Goal: Browse casually: Explore the website without a specific task or goal

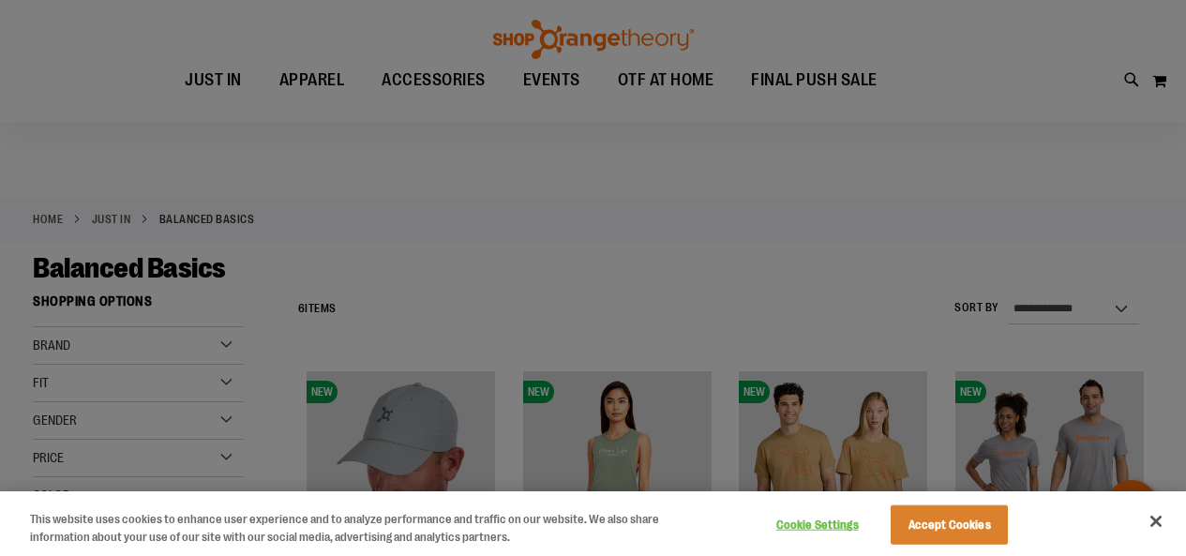
scroll to position [280, 0]
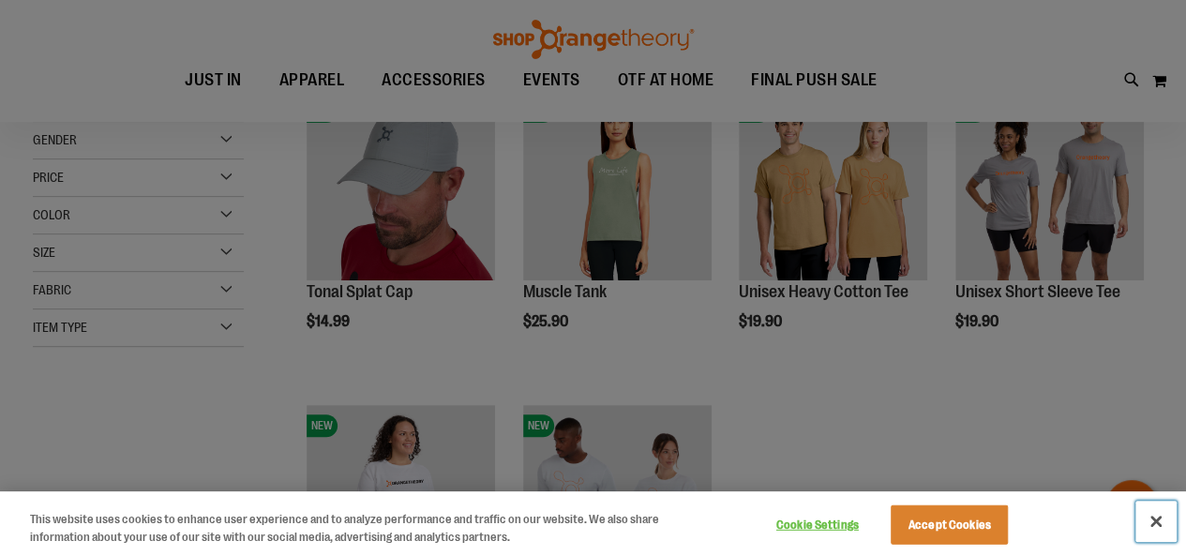
click at [1155, 520] on button "Close" at bounding box center [1155, 520] width 41 height 41
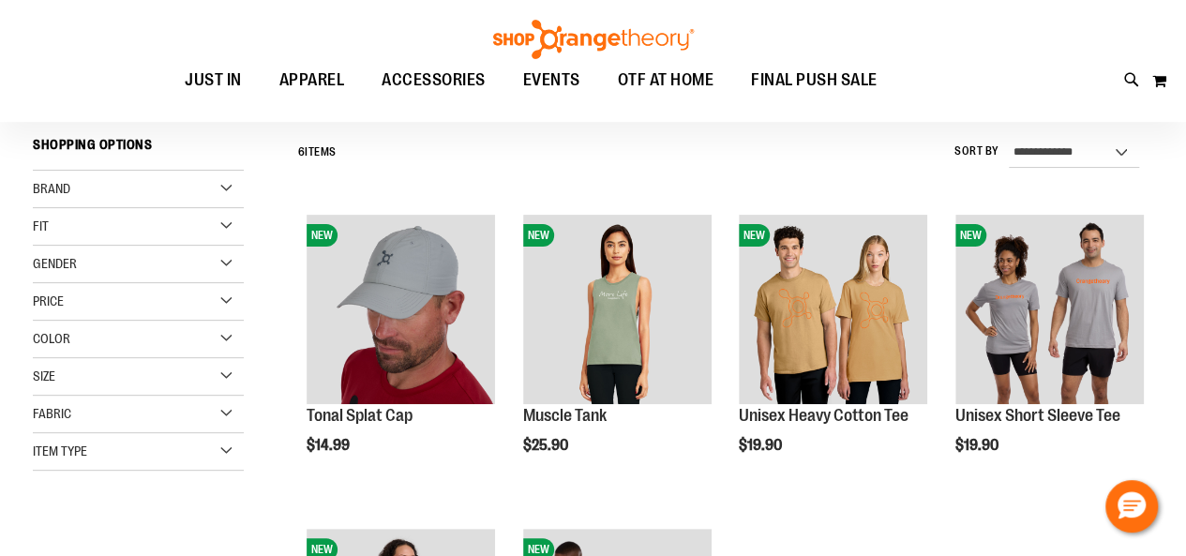
scroll to position [186, 0]
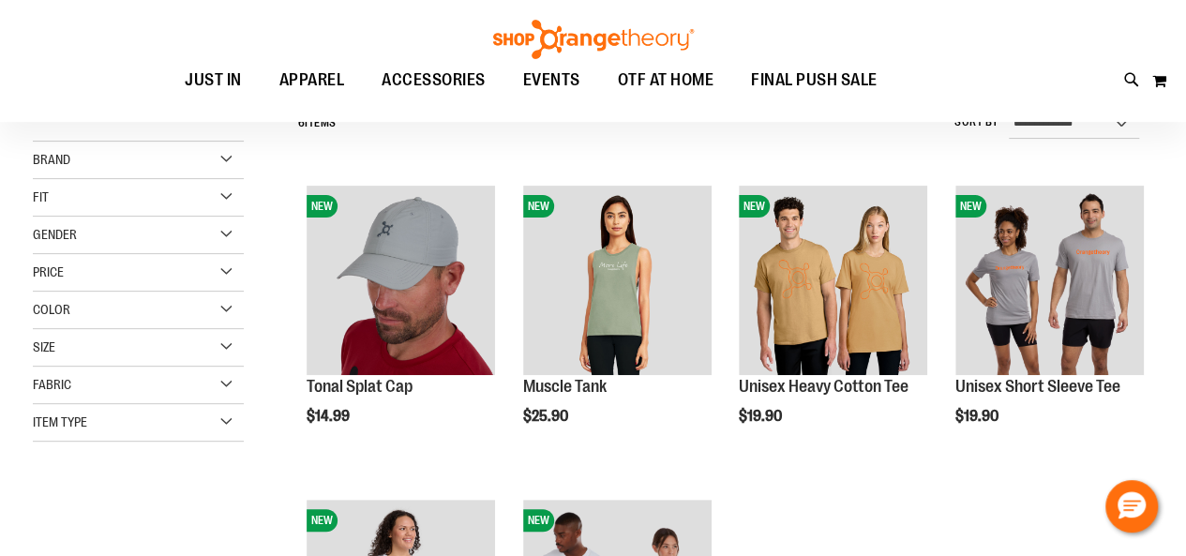
click at [223, 275] on div "Price" at bounding box center [138, 272] width 211 height 37
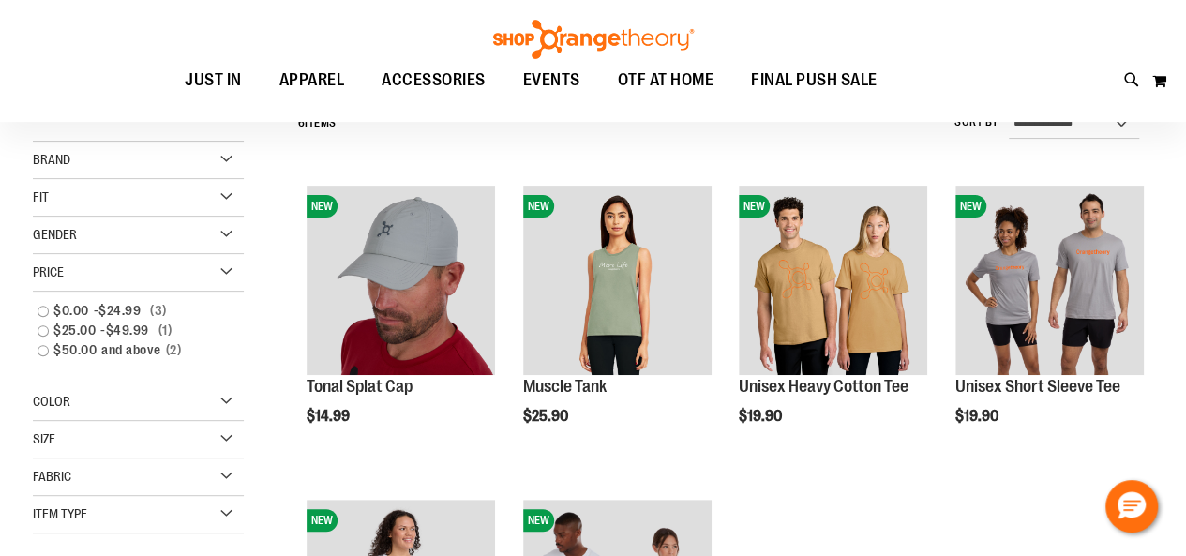
click at [223, 275] on div "Price" at bounding box center [138, 272] width 211 height 37
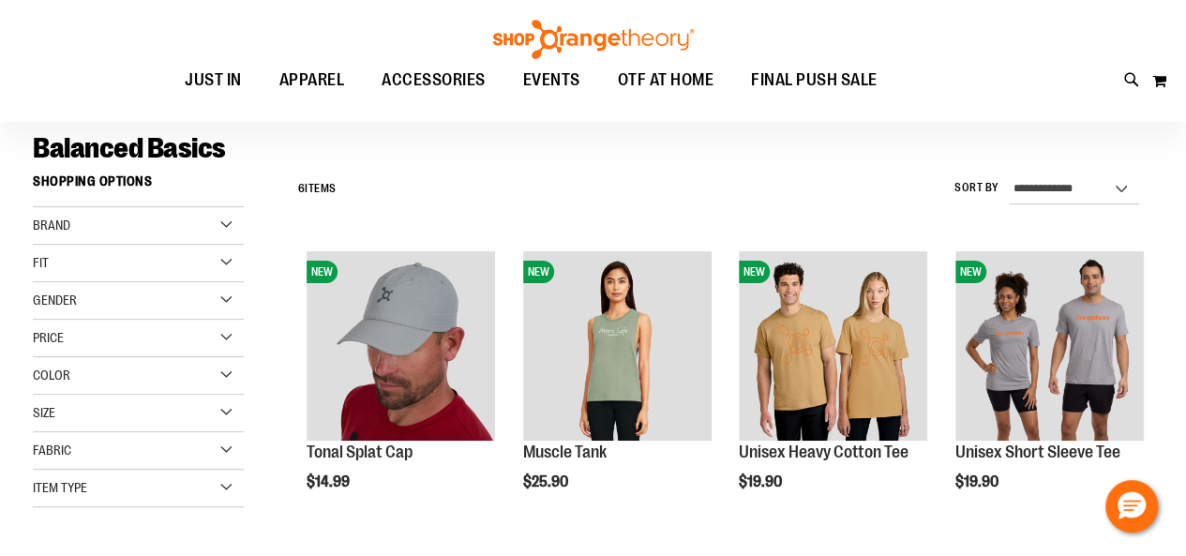
scroll to position [92, 0]
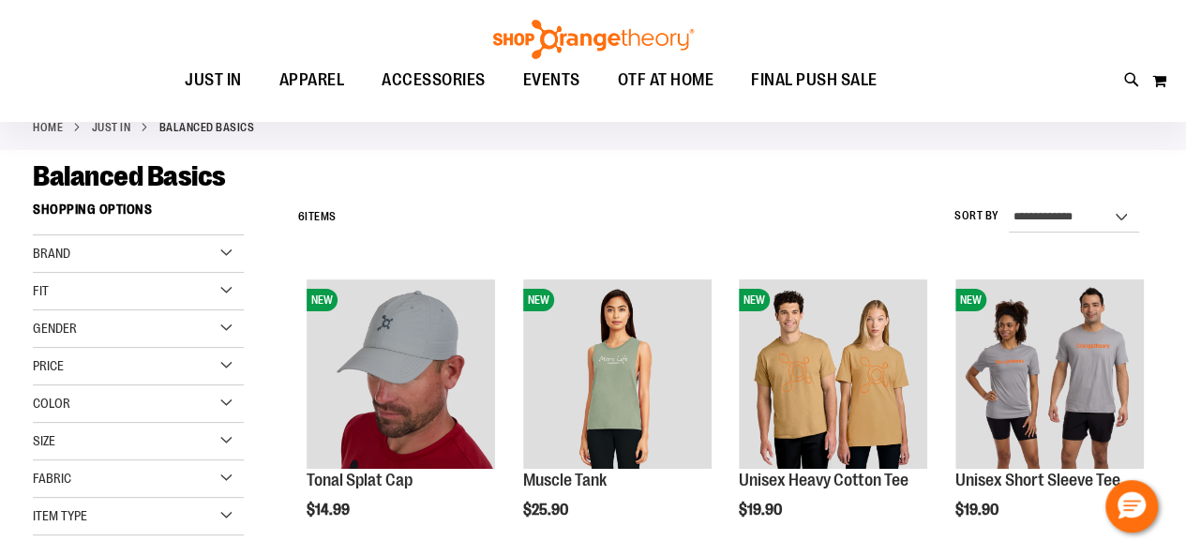
click at [224, 254] on div "Brand" at bounding box center [138, 253] width 211 height 37
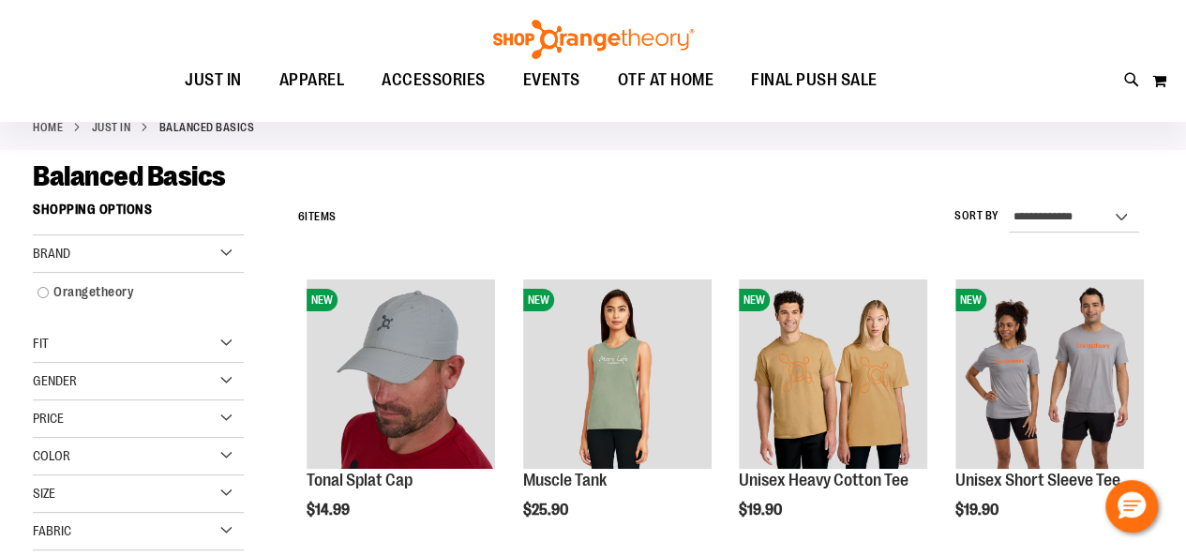
click at [224, 254] on div "Brand" at bounding box center [138, 253] width 211 height 37
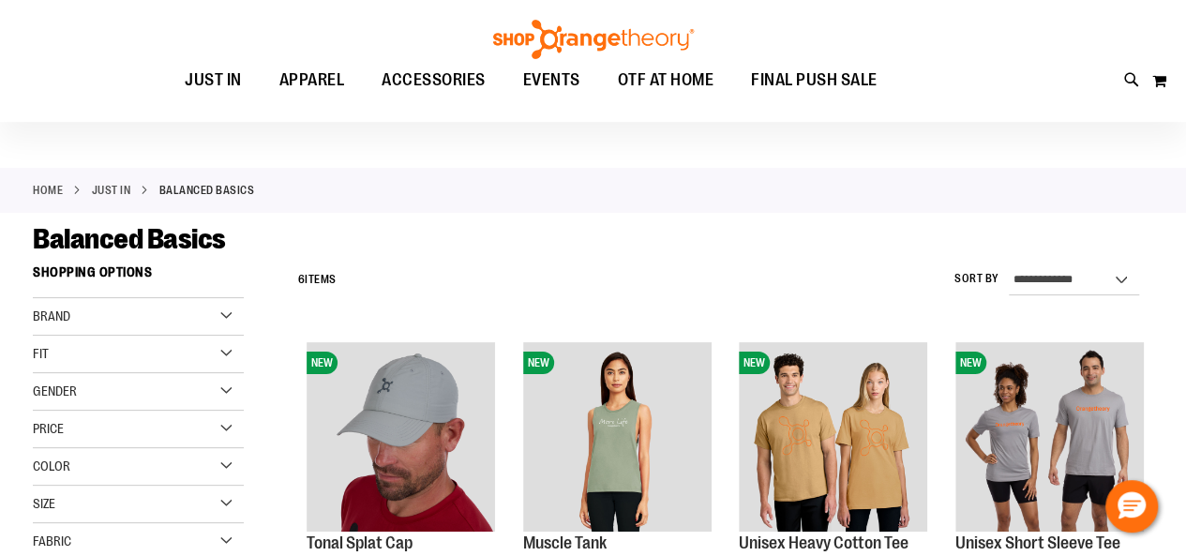
scroll to position [0, 0]
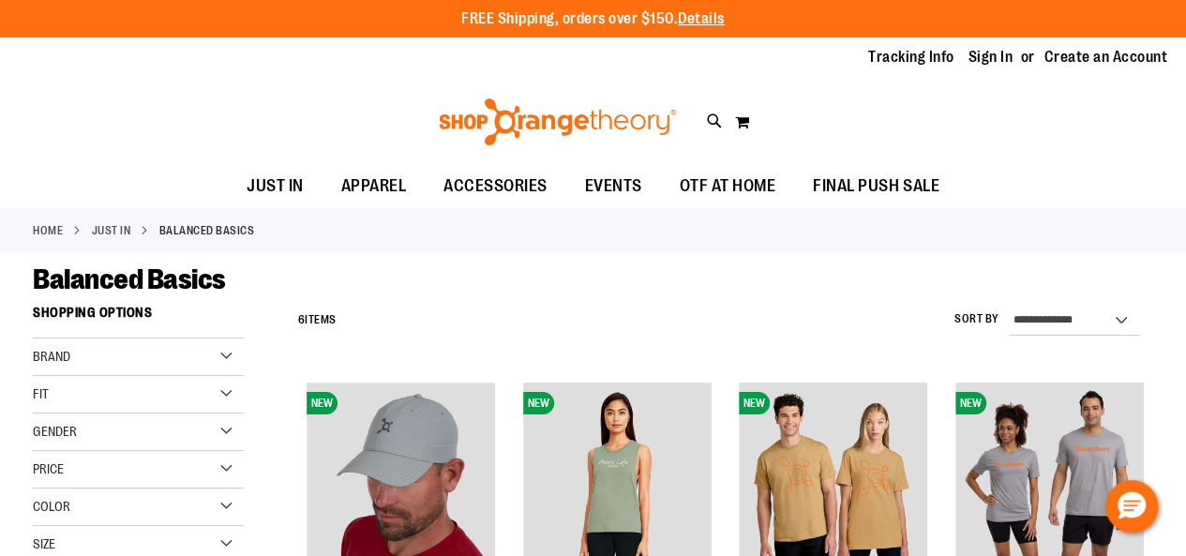
click at [117, 226] on link "JUST IN" at bounding box center [111, 230] width 39 height 17
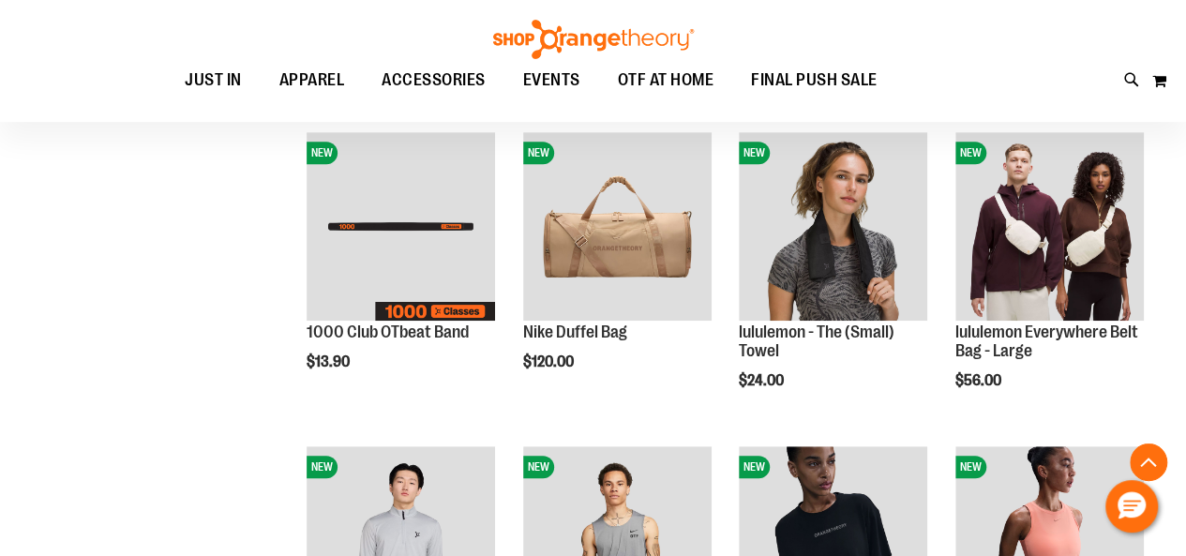
scroll to position [373, 0]
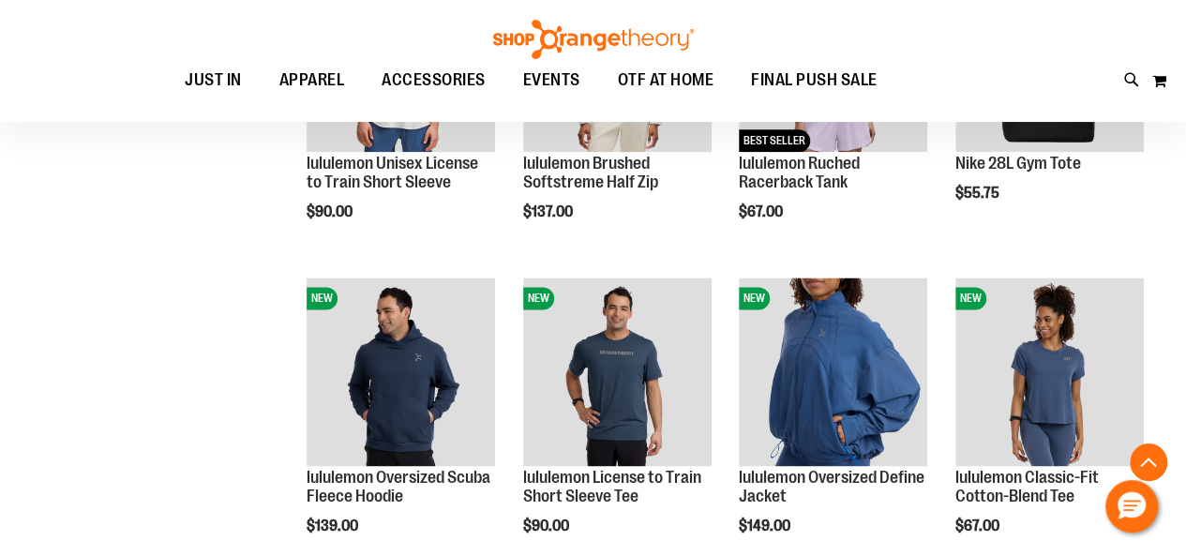
scroll to position [1123, 0]
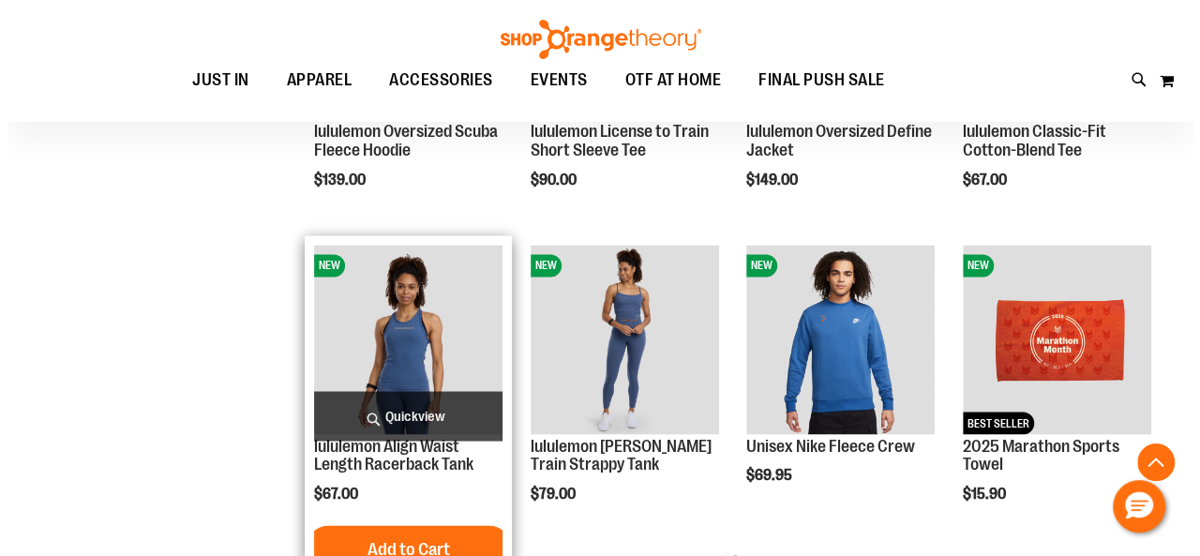
scroll to position [1498, 0]
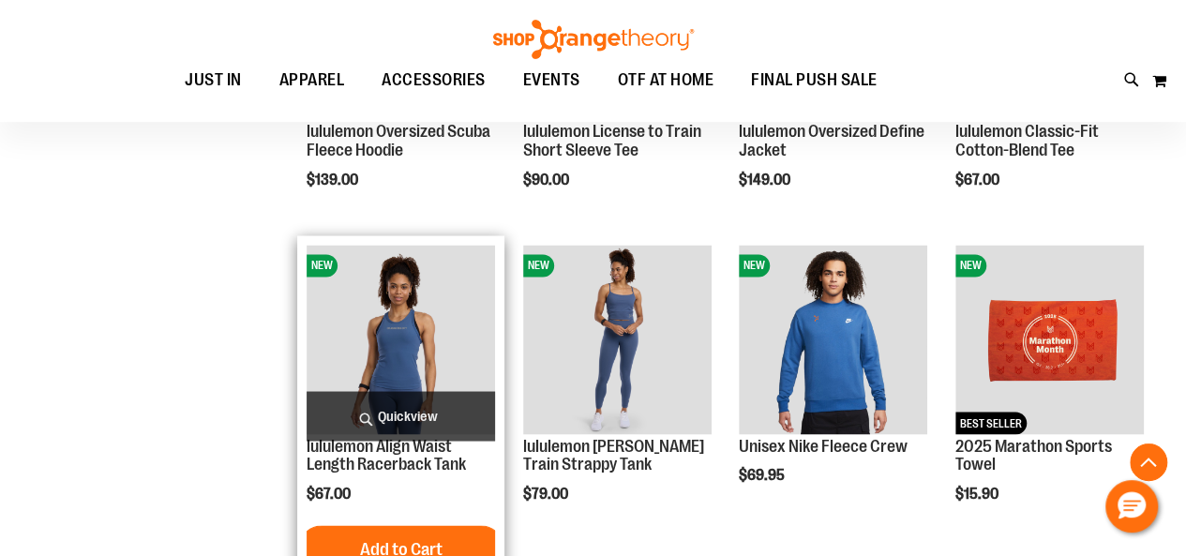
click at [390, 410] on span "Quickview" at bounding box center [400, 416] width 188 height 50
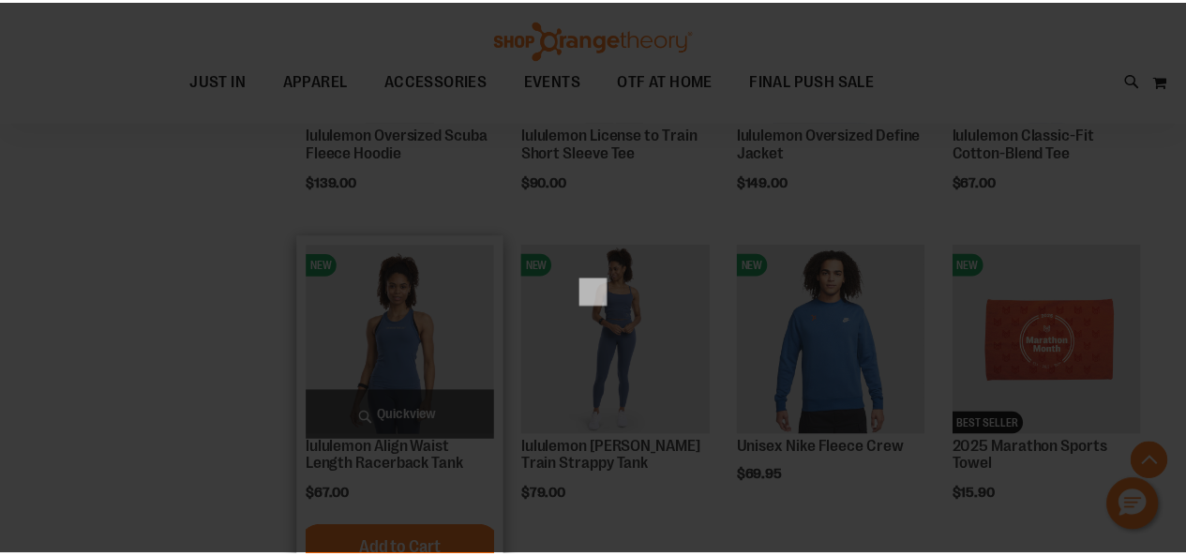
scroll to position [0, 0]
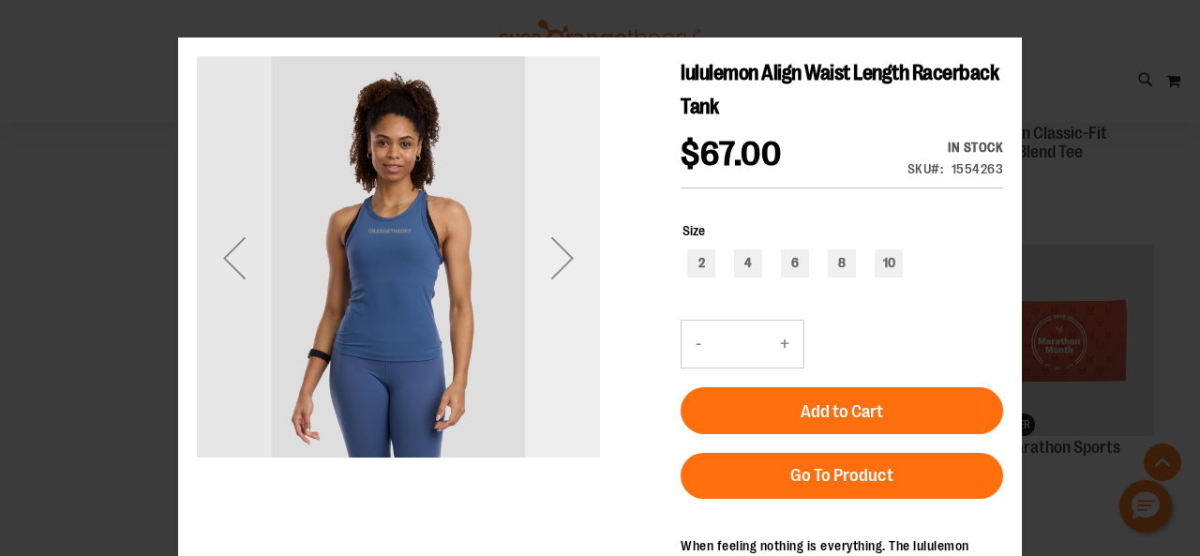
click at [572, 262] on div "Next" at bounding box center [562, 257] width 75 height 75
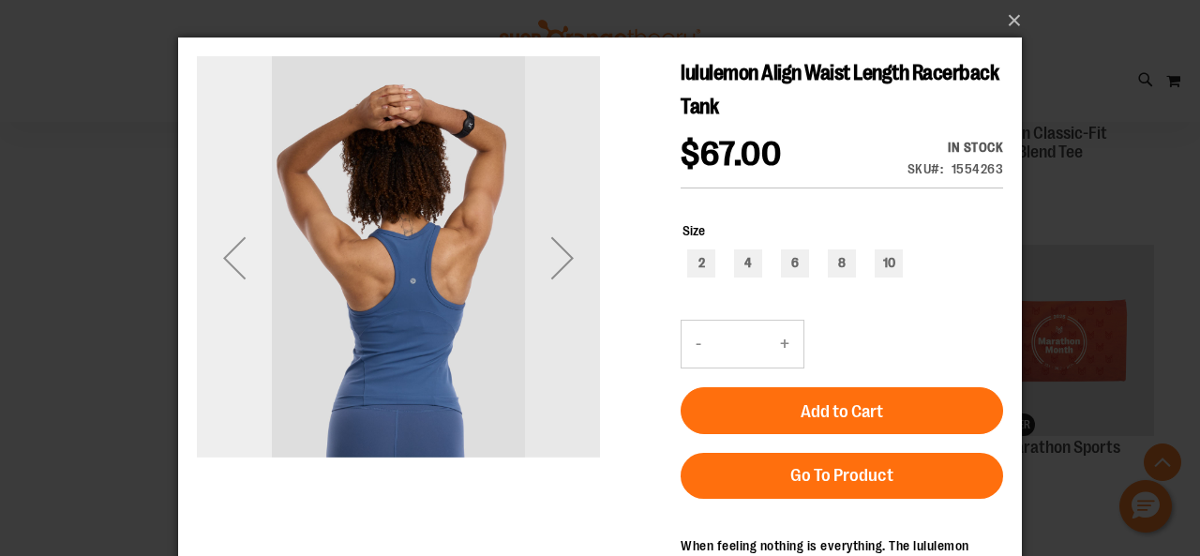
click at [241, 269] on div "Previous" at bounding box center [234, 257] width 75 height 75
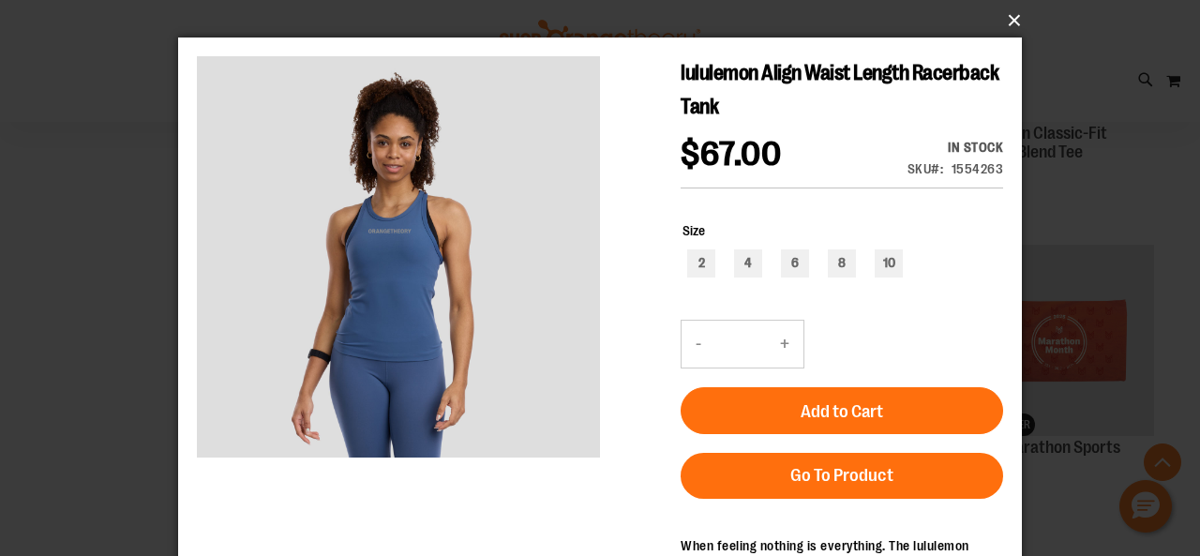
click at [1010, 20] on button "×" at bounding box center [605, 20] width 843 height 41
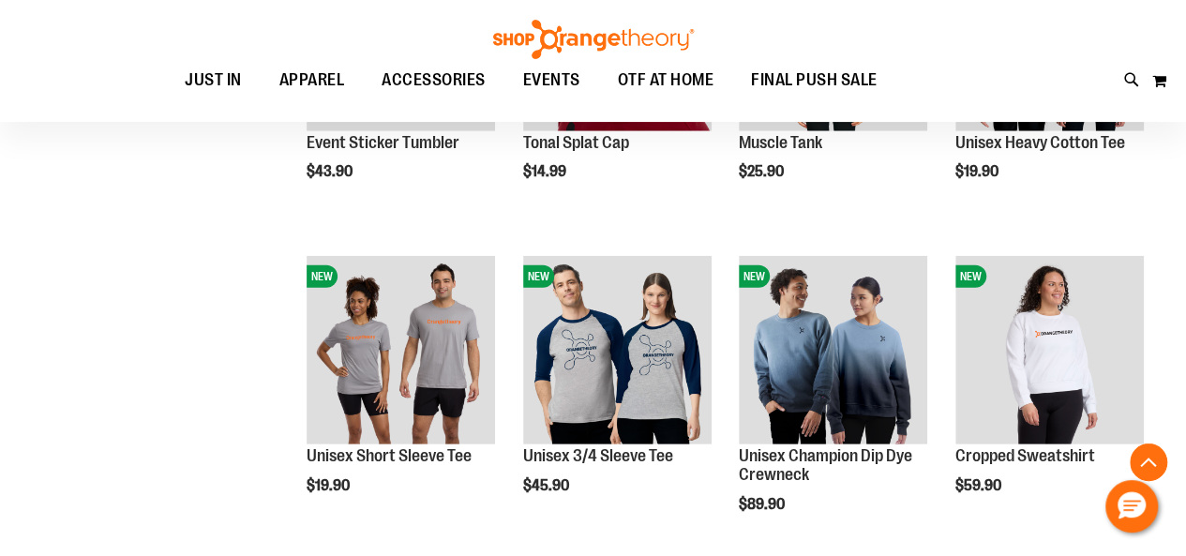
scroll to position [2529, 0]
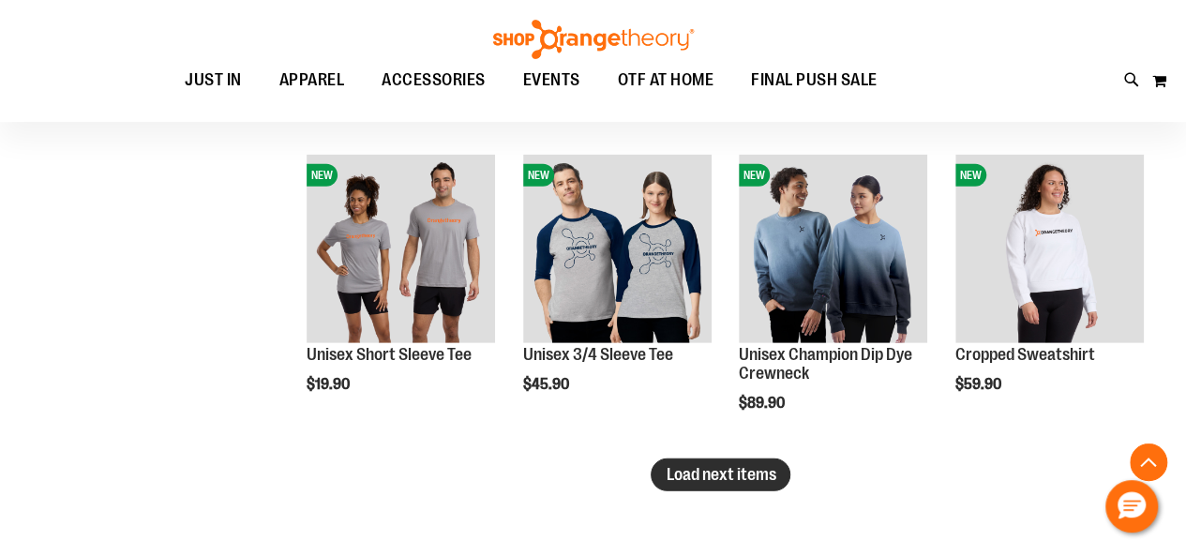
click at [694, 477] on span "Load next items" at bounding box center [720, 474] width 110 height 19
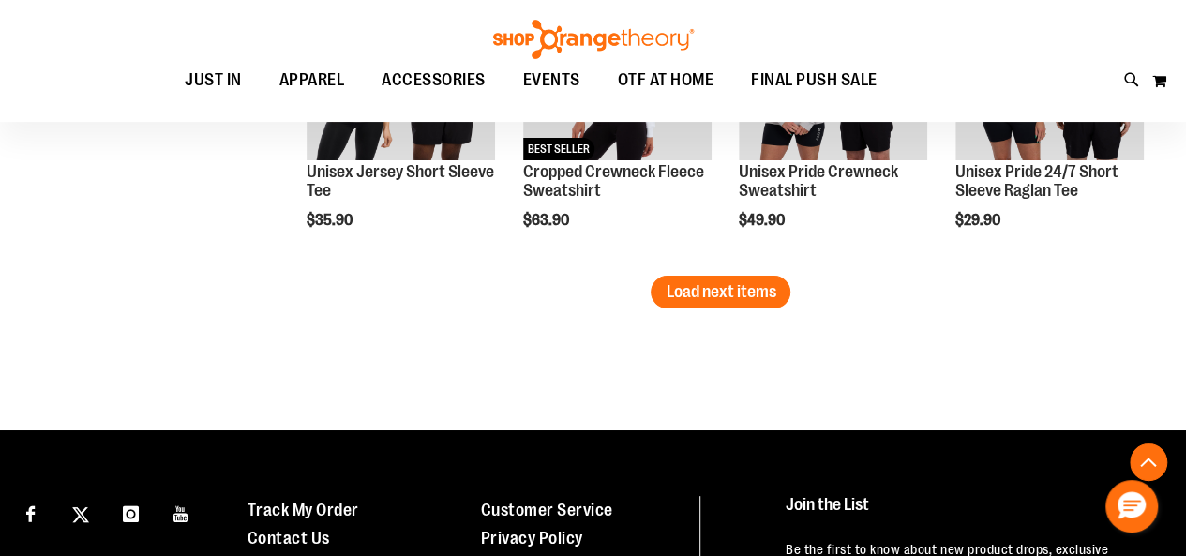
scroll to position [3653, 0]
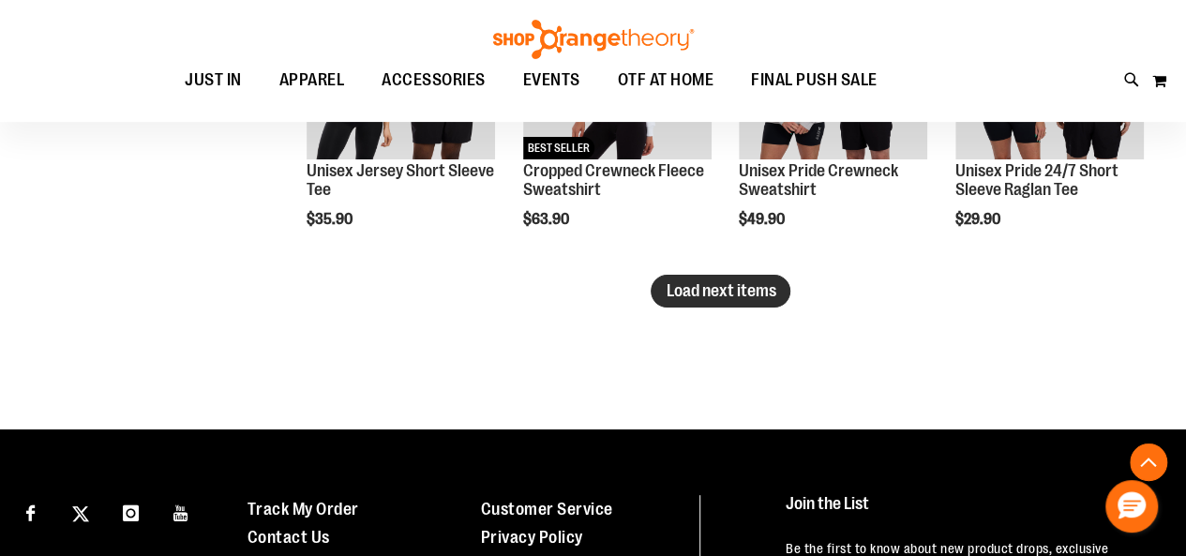
click at [725, 283] on span "Load next items" at bounding box center [720, 290] width 110 height 19
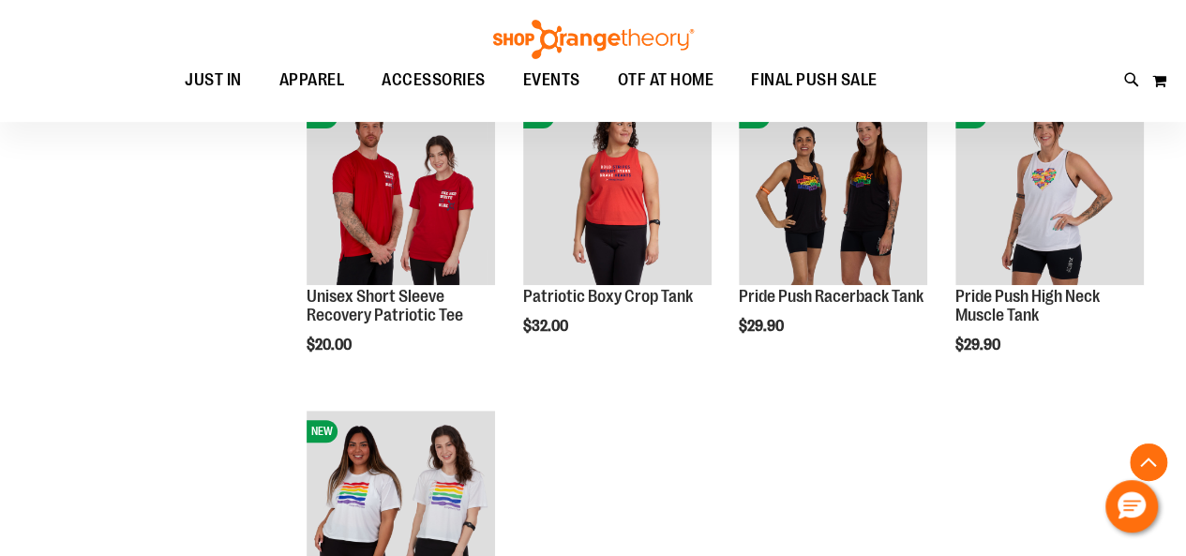
scroll to position [3841, 0]
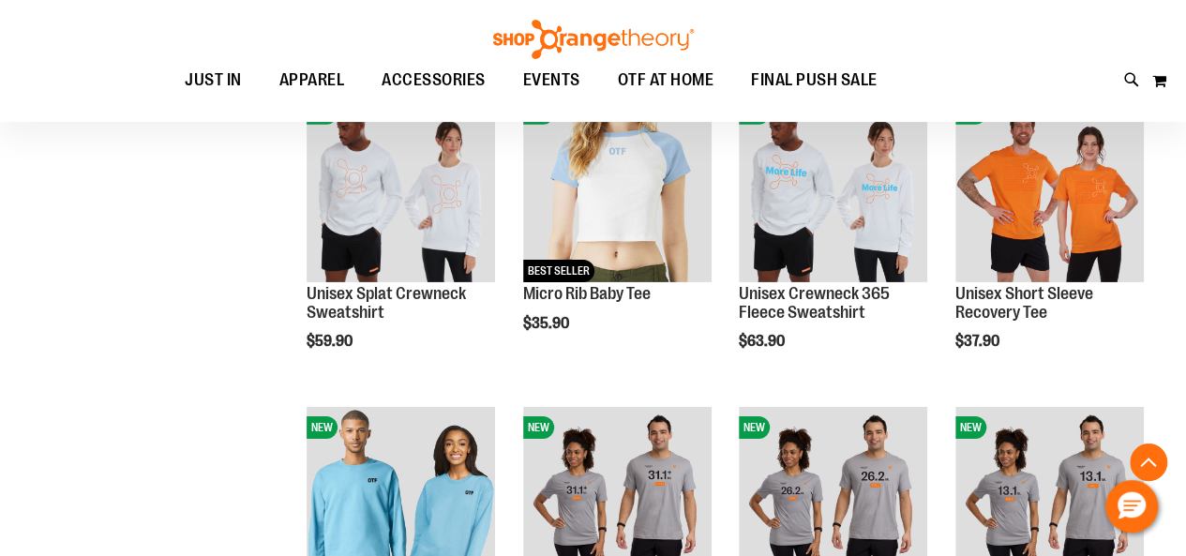
scroll to position [2622, 0]
